Goal: Task Accomplishment & Management: Use online tool/utility

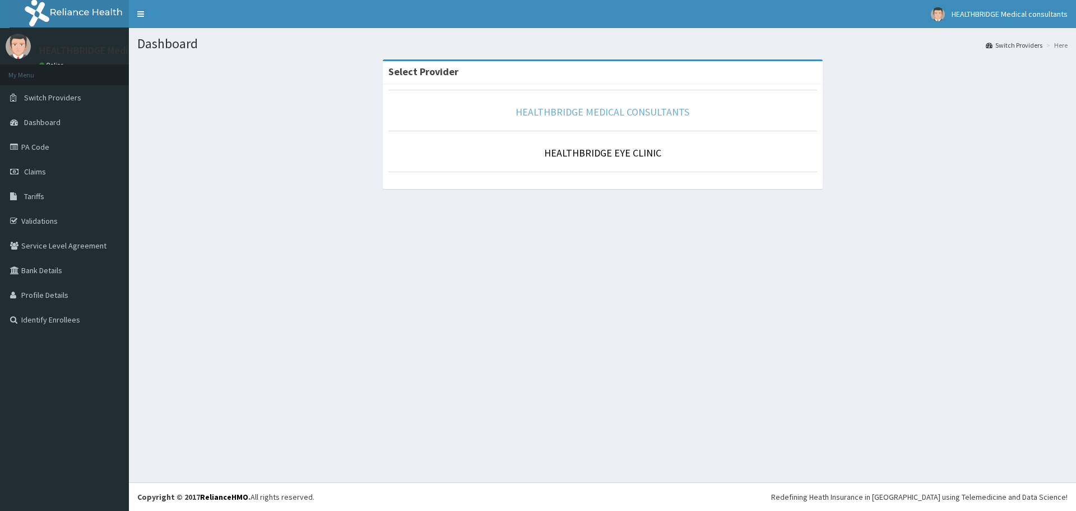
click at [596, 109] on link "HEALTHBRIDGE MEDICAL CONSULTANTS" at bounding box center [603, 111] width 174 height 13
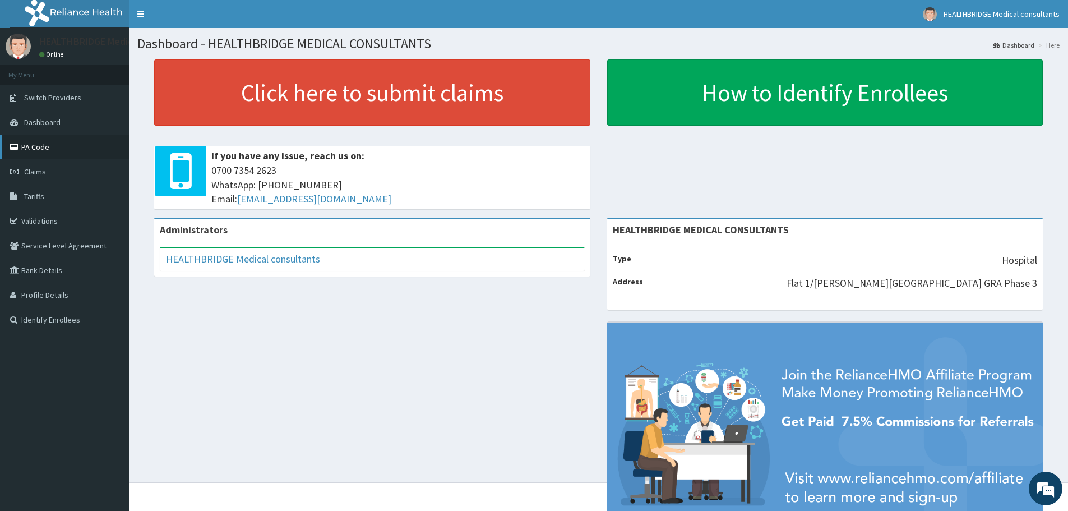
click at [58, 151] on link "PA Code" at bounding box center [64, 147] width 129 height 25
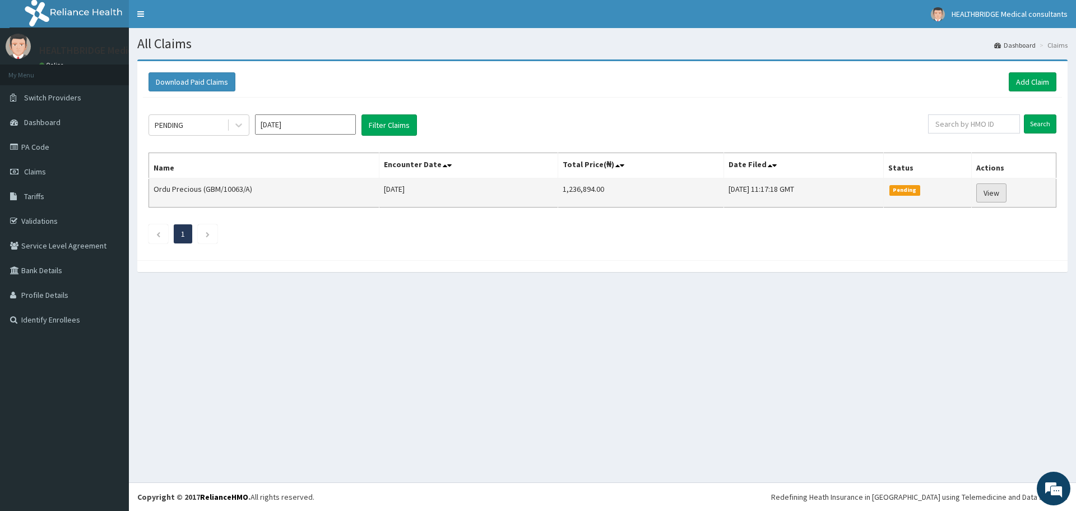
click at [990, 194] on link "View" at bounding box center [991, 192] width 30 height 19
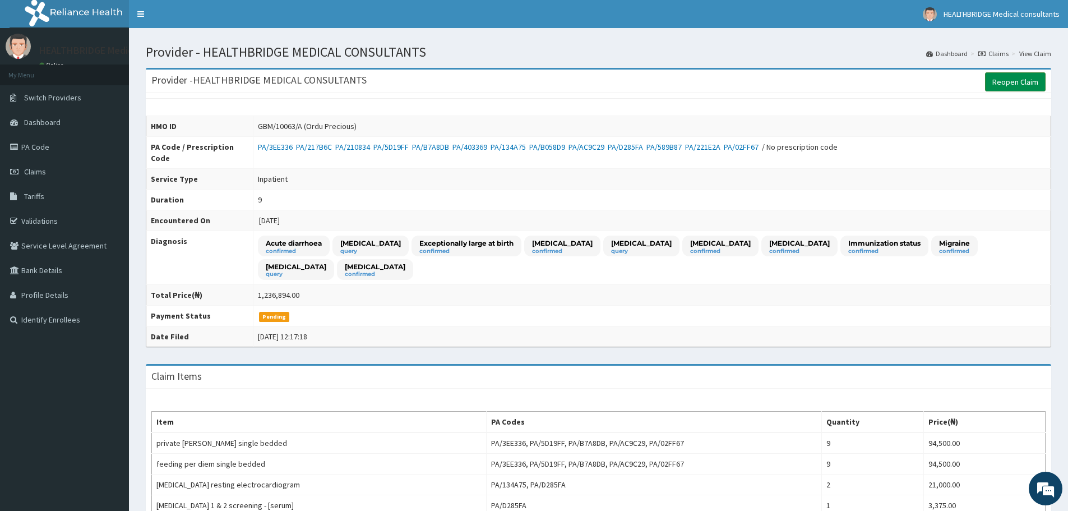
click at [1020, 81] on link "Reopen Claim" at bounding box center [1015, 81] width 61 height 19
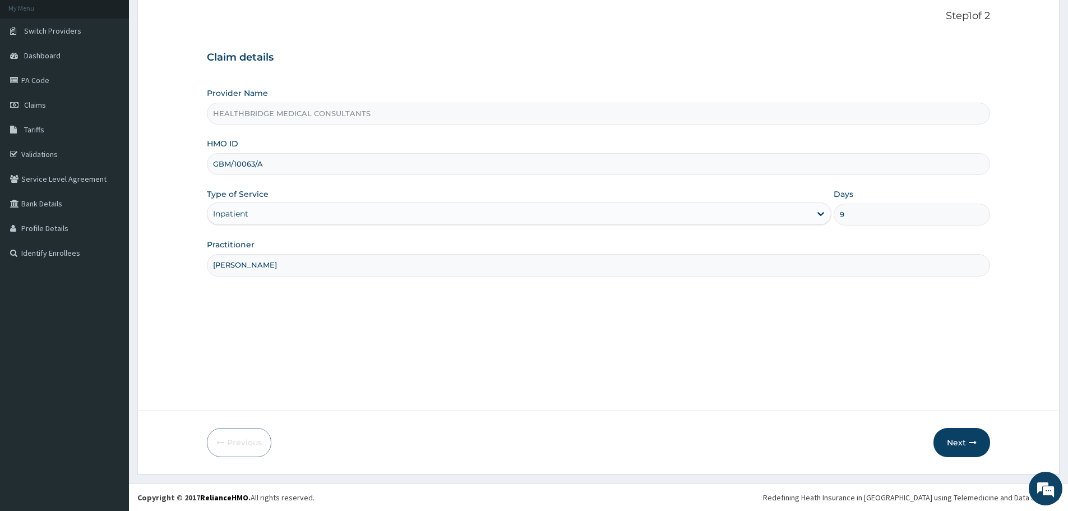
scroll to position [67, 0]
click at [956, 439] on button "Next" at bounding box center [961, 441] width 57 height 29
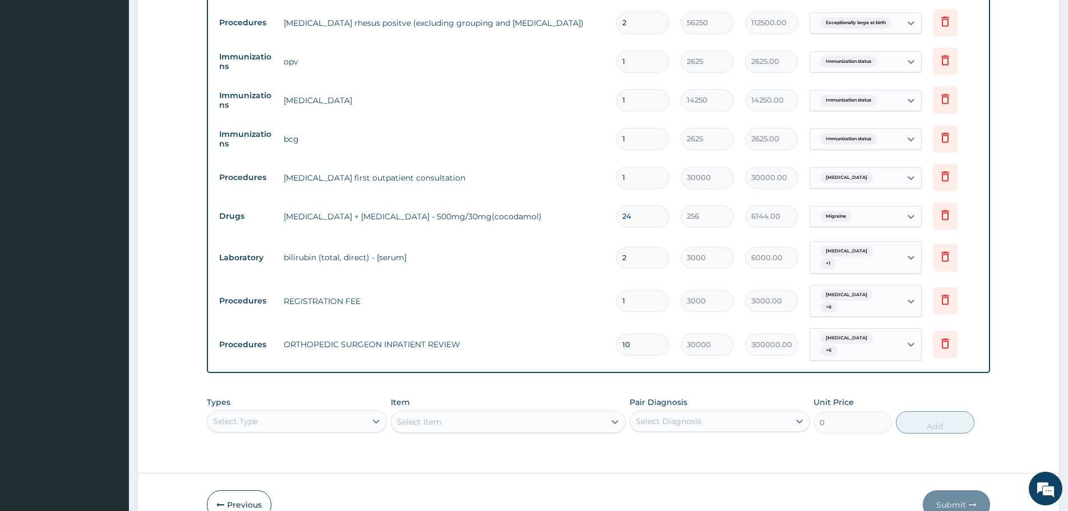
scroll to position [970, 0]
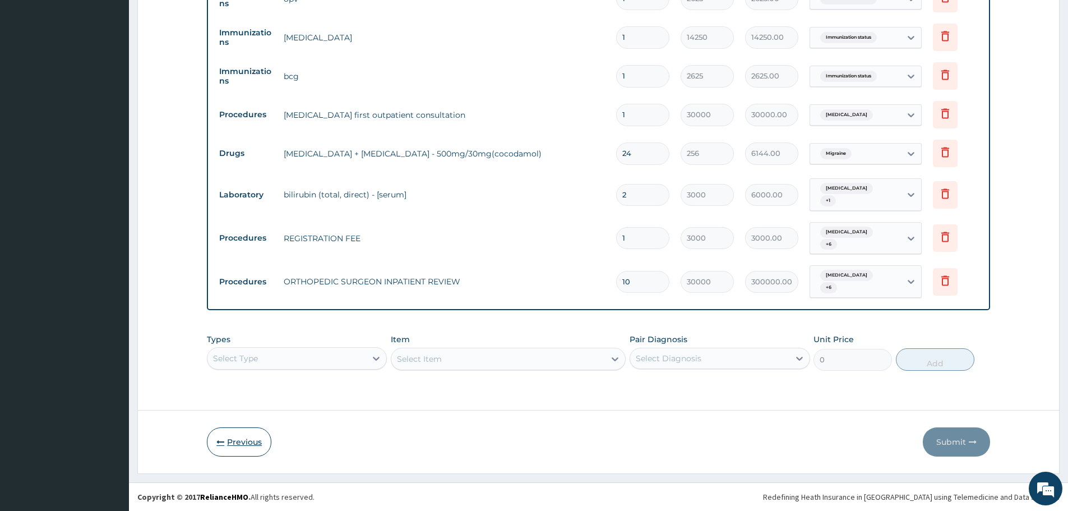
click at [242, 448] on button "Previous" at bounding box center [239, 441] width 64 height 29
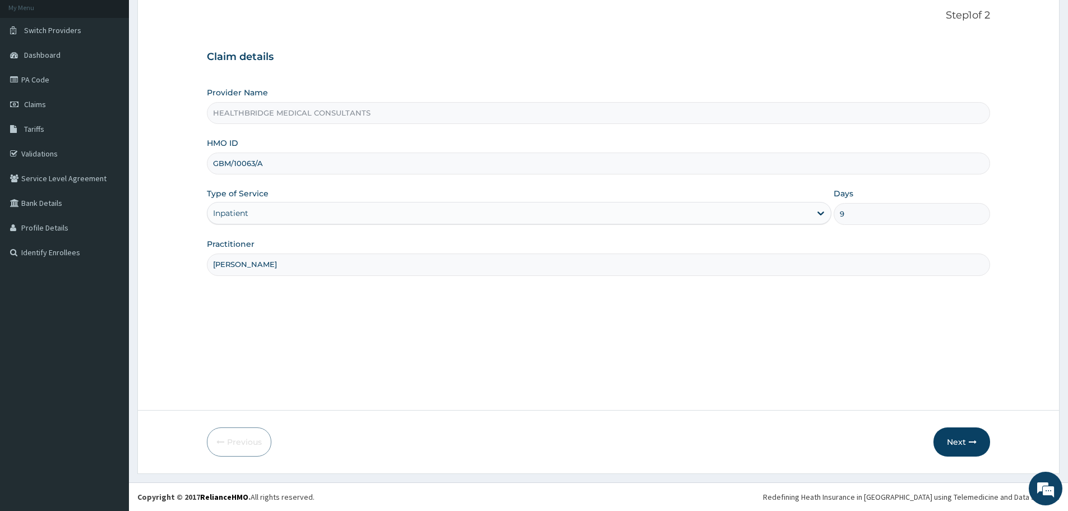
drag, startPoint x: 273, startPoint y: 163, endPoint x: 209, endPoint y: 164, distance: 63.9
click at [209, 164] on input "GBM/10063/A" at bounding box center [598, 163] width 783 height 22
click at [960, 441] on button "Next" at bounding box center [961, 441] width 57 height 29
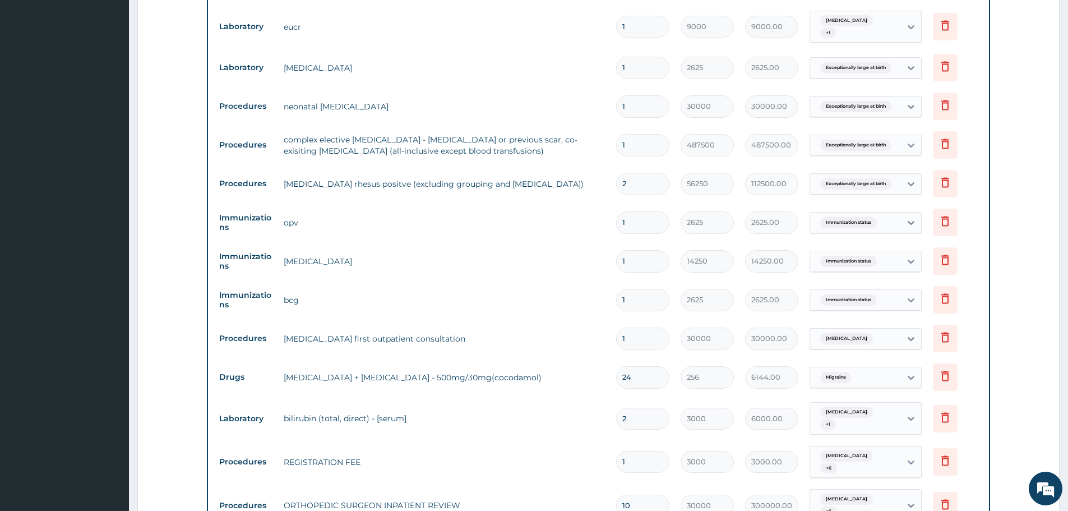
scroll to position [897, 0]
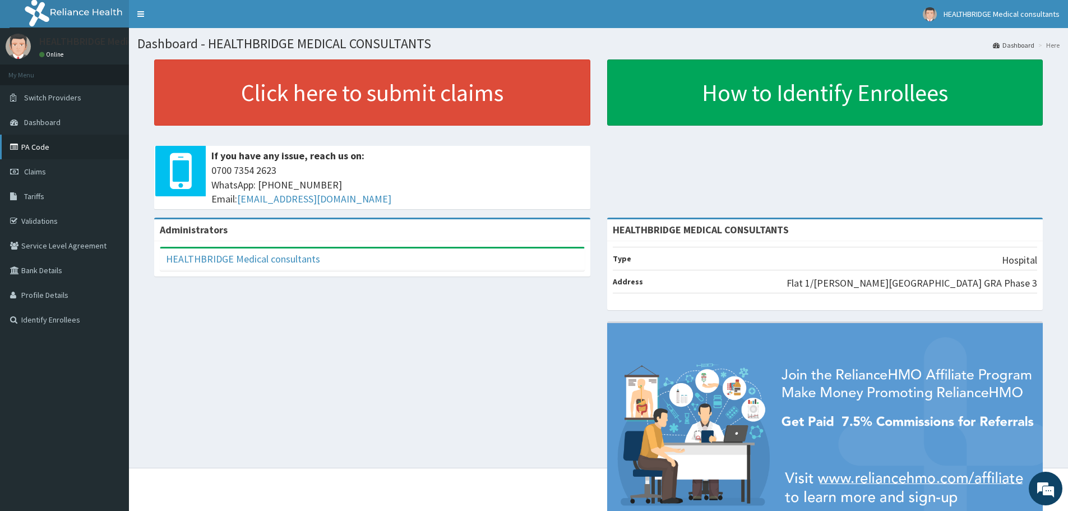
click at [40, 145] on link "PA Code" at bounding box center [64, 147] width 129 height 25
